Goal: Register for event/course

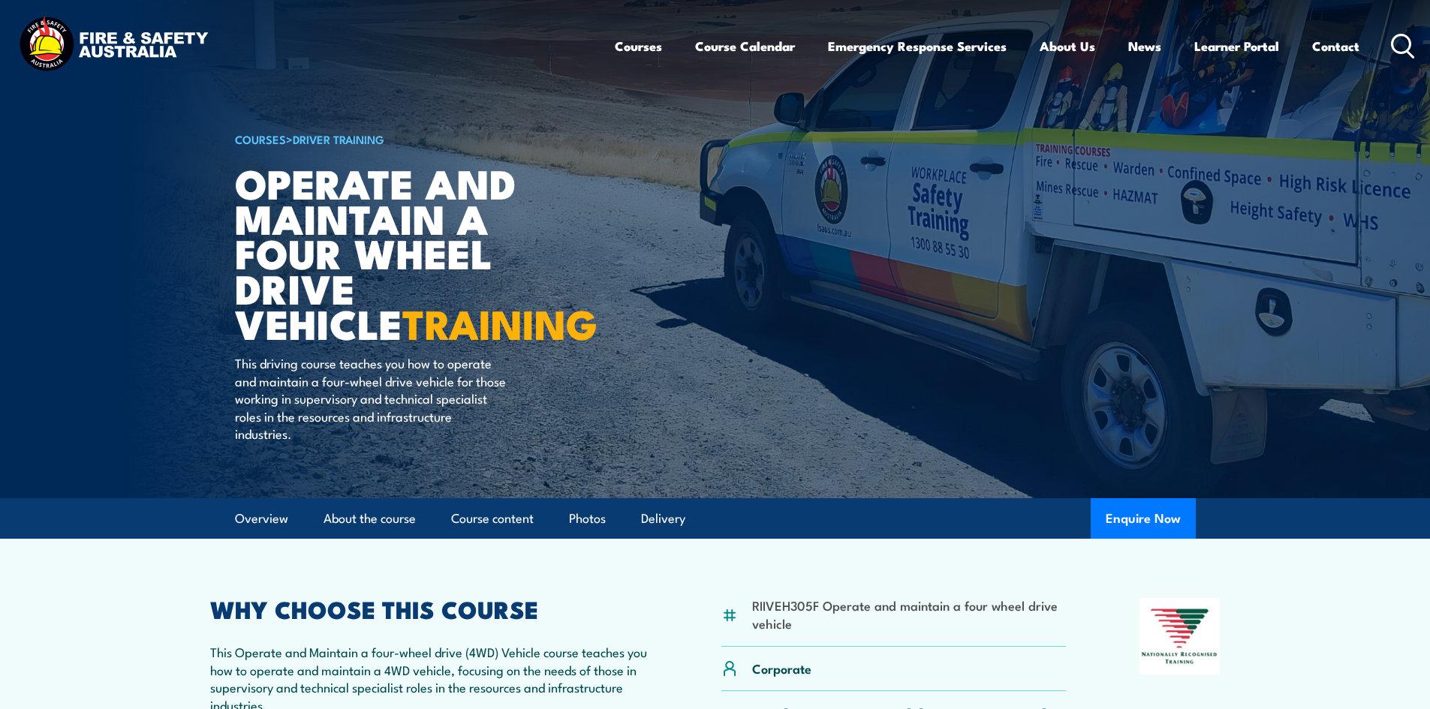
scroll to position [300, 0]
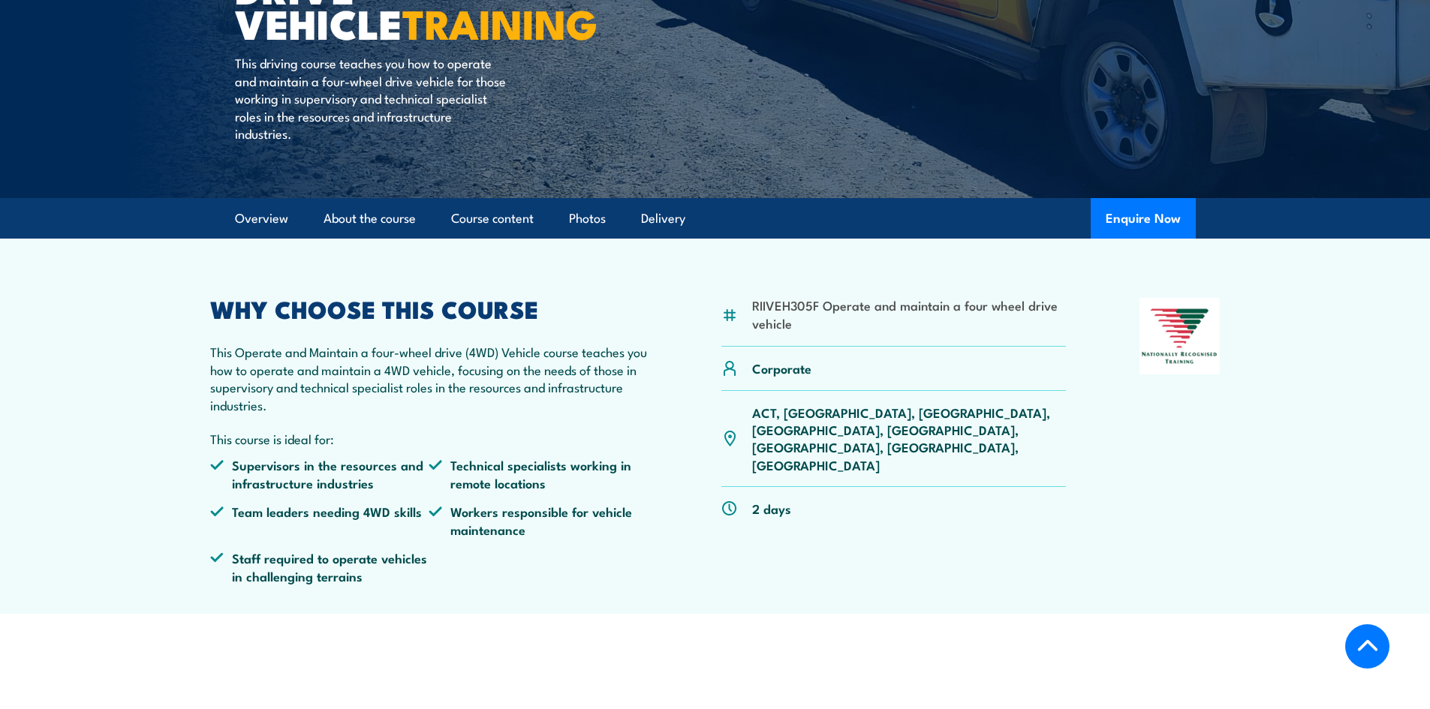
click at [942, 416] on p "ACT, [GEOGRAPHIC_DATA], [GEOGRAPHIC_DATA], [GEOGRAPHIC_DATA], [GEOGRAPHIC_DATA]…" at bounding box center [909, 439] width 315 height 71
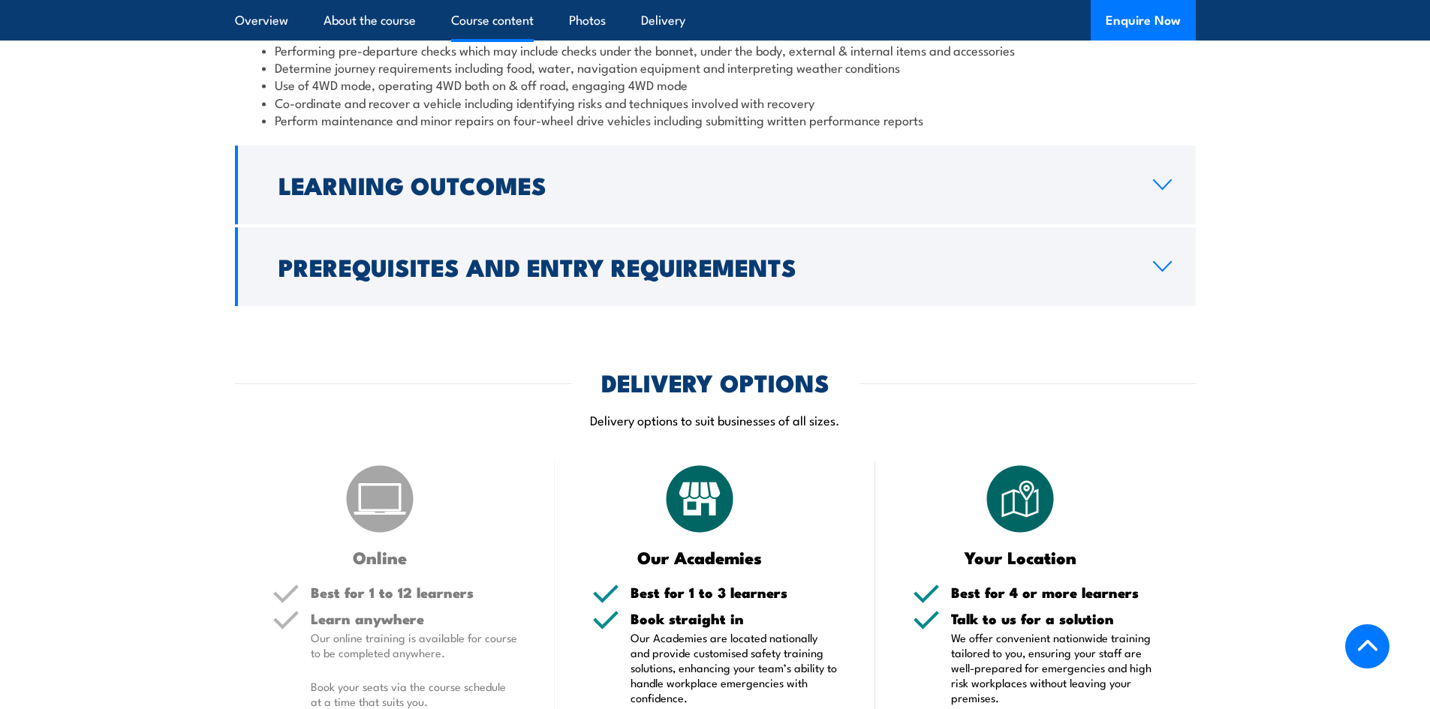
scroll to position [1802, 0]
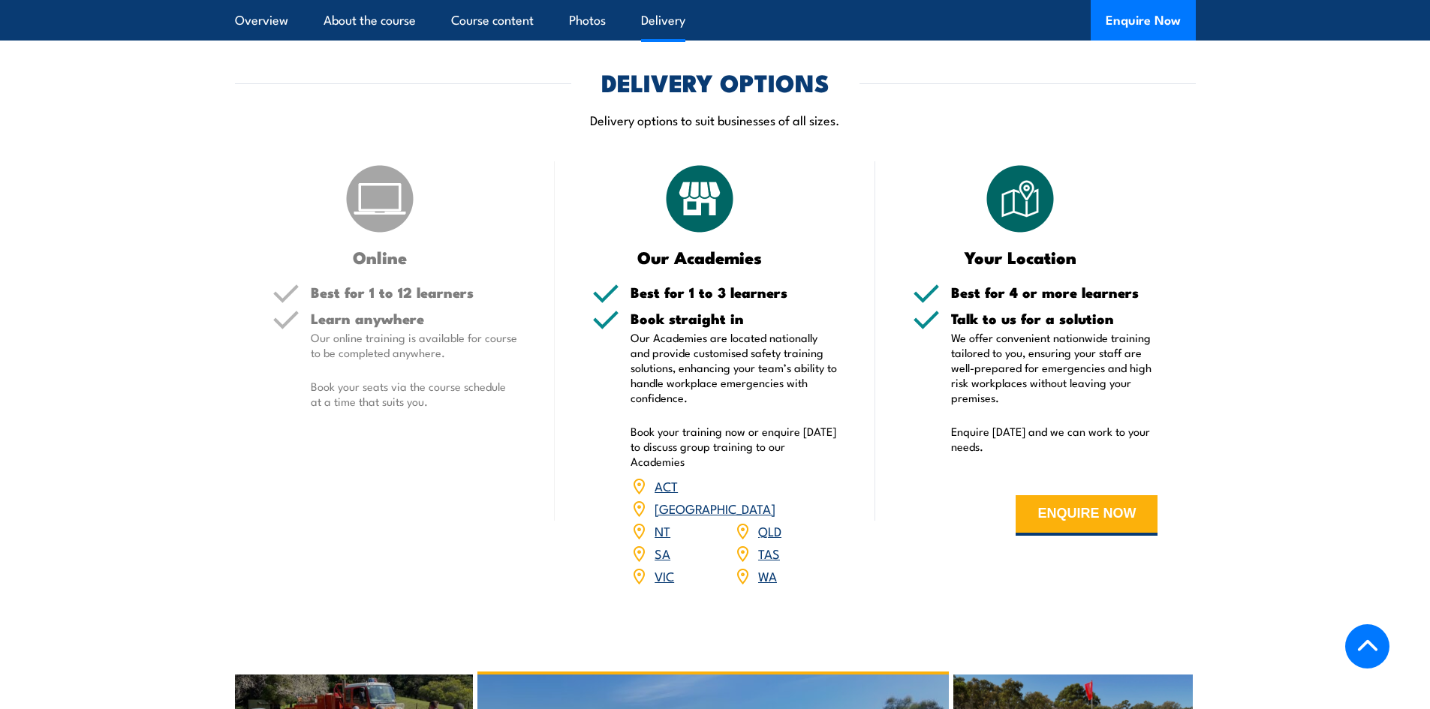
click at [664, 567] on link "VIC" at bounding box center [665, 576] width 20 height 18
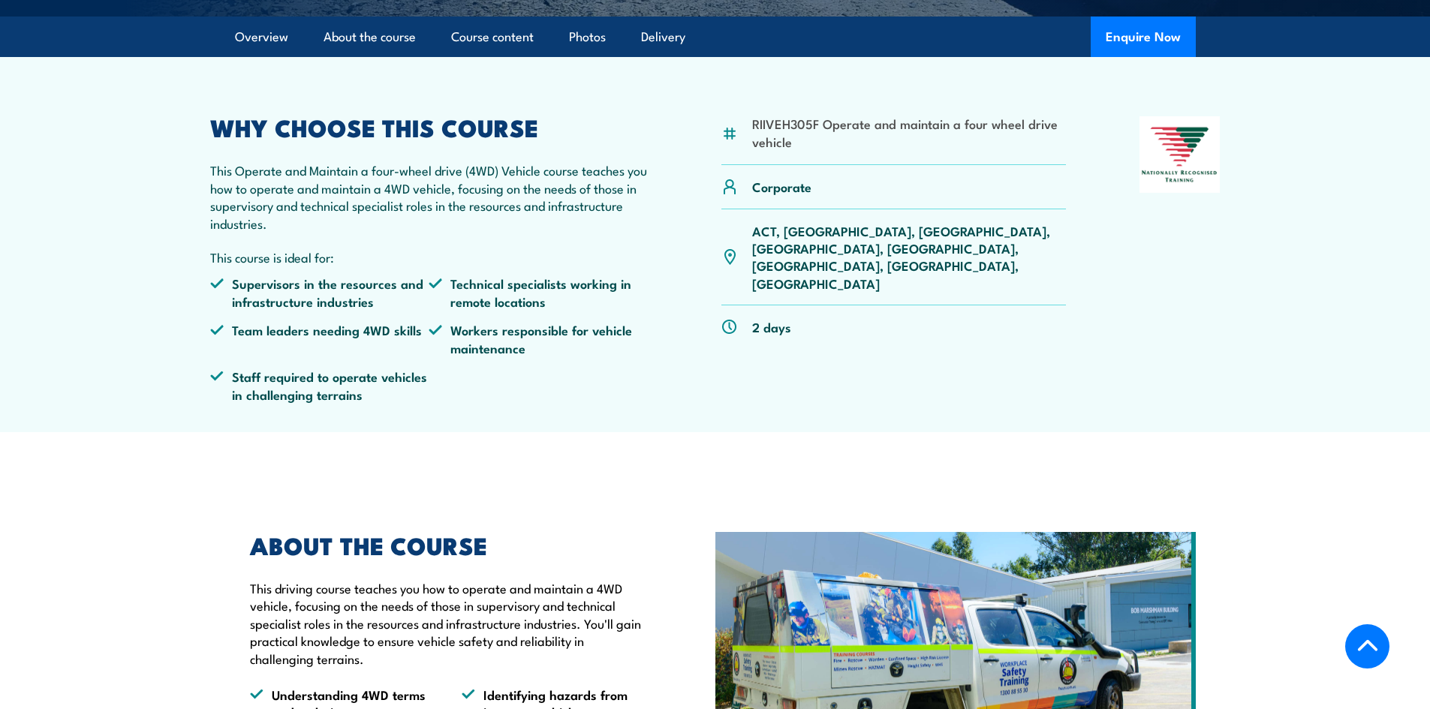
scroll to position [300, 0]
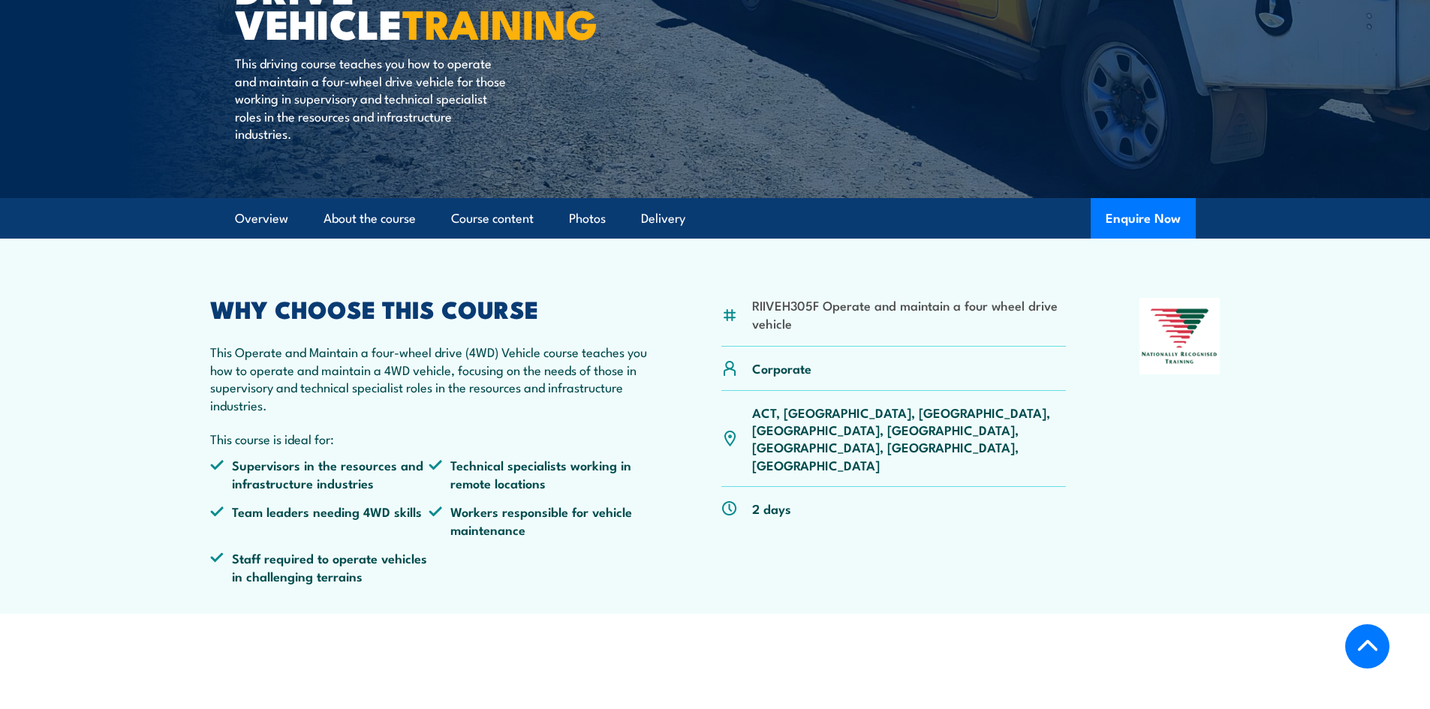
click at [931, 414] on p "ACT, [GEOGRAPHIC_DATA], [GEOGRAPHIC_DATA], [GEOGRAPHIC_DATA], [GEOGRAPHIC_DATA]…" at bounding box center [909, 439] width 315 height 71
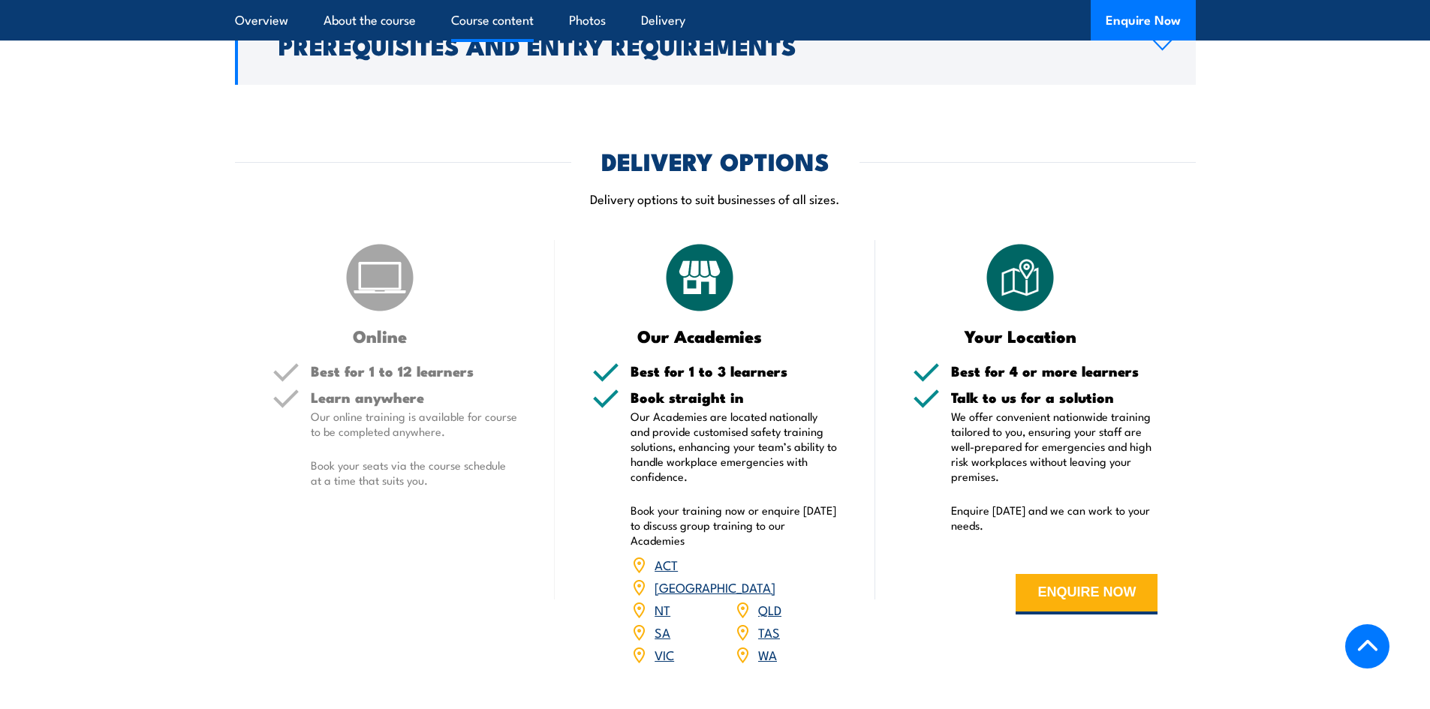
scroll to position [1726, 0]
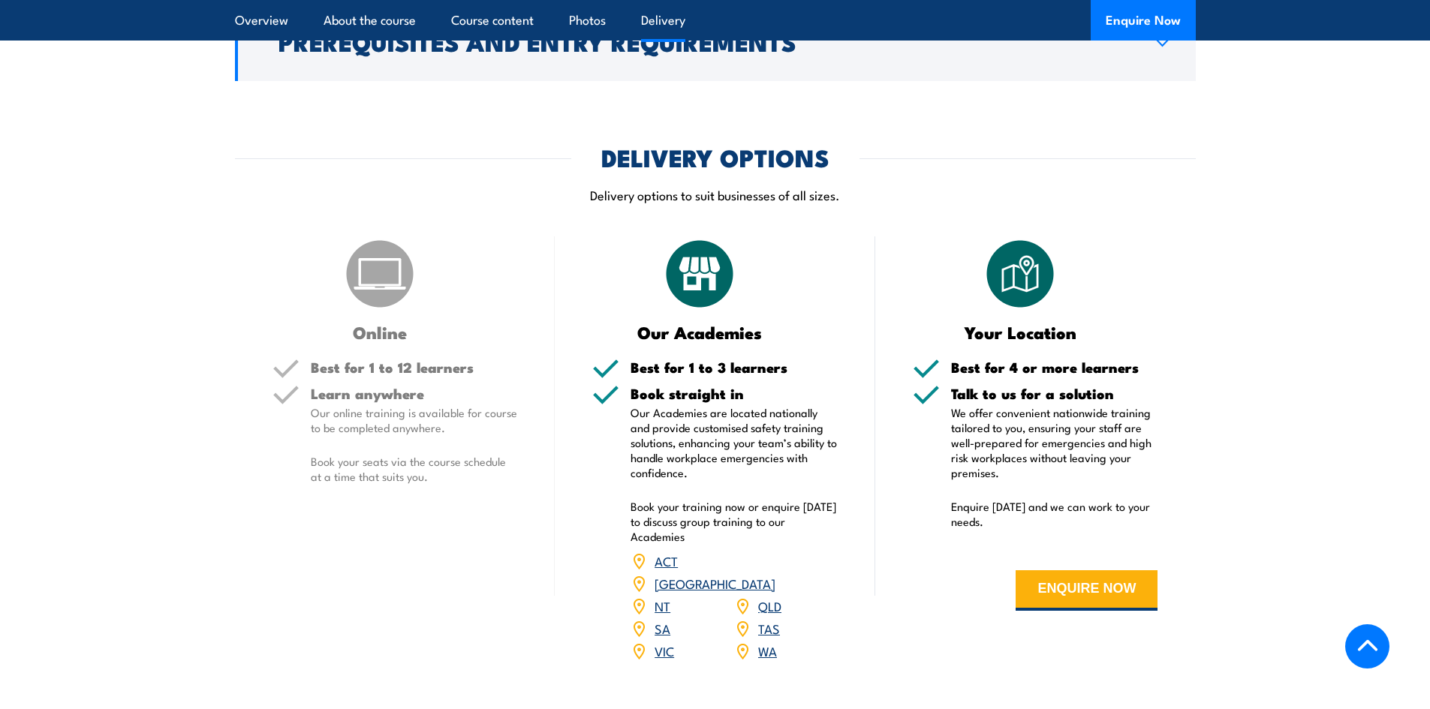
click at [667, 642] on link "VIC" at bounding box center [665, 651] width 20 height 18
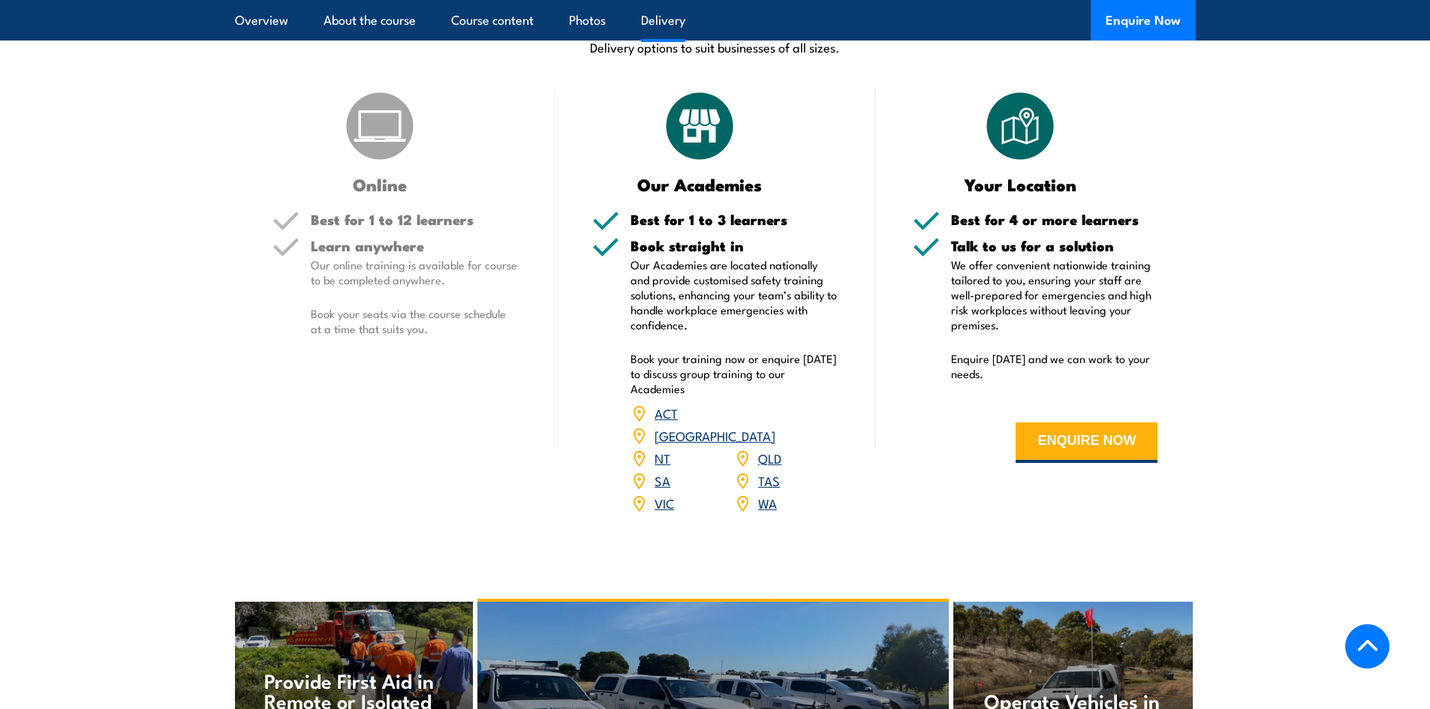
scroll to position [1877, 0]
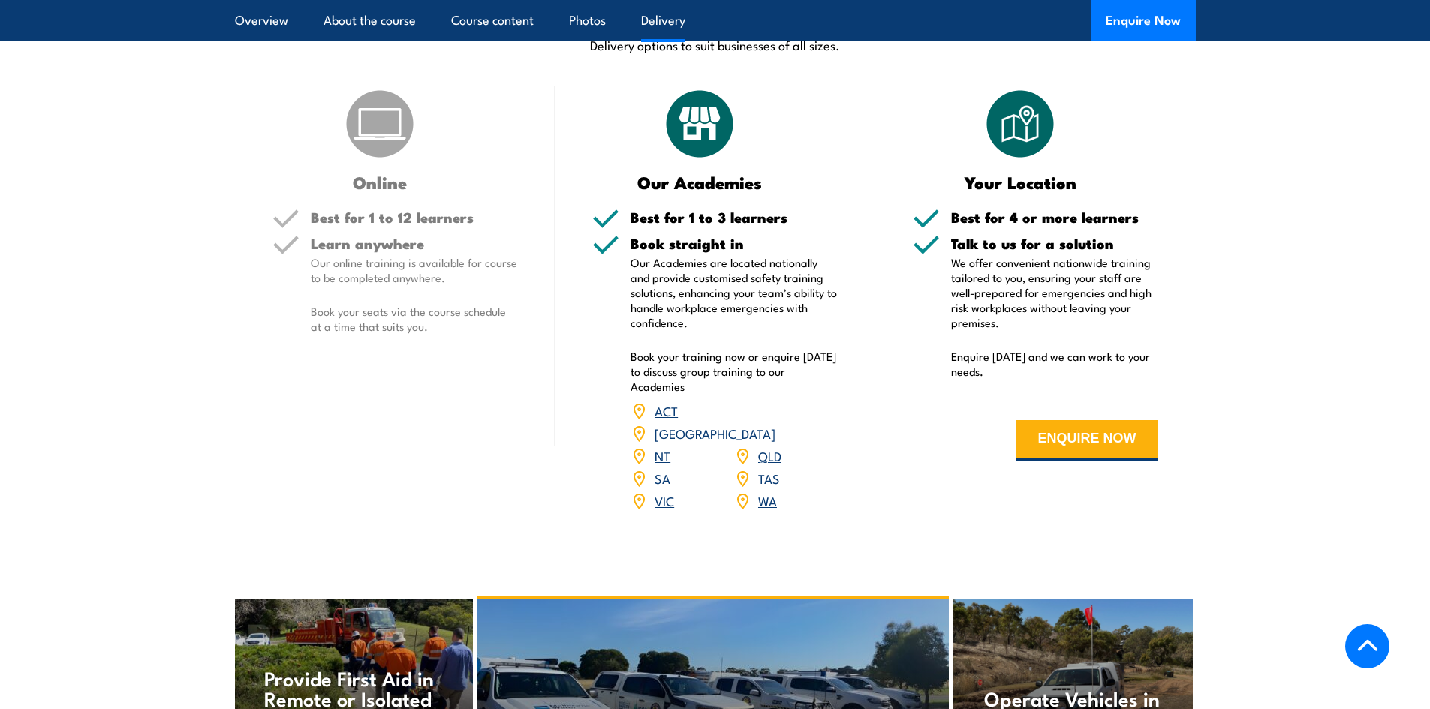
click at [659, 490] on span "VIC" at bounding box center [665, 501] width 20 height 23
click at [661, 492] on link "VIC" at bounding box center [665, 501] width 20 height 18
click at [640, 493] on img at bounding box center [639, 501] width 17 height 17
click at [659, 492] on link "VIC" at bounding box center [665, 501] width 20 height 18
